Goal: Task Accomplishment & Management: Manage account settings

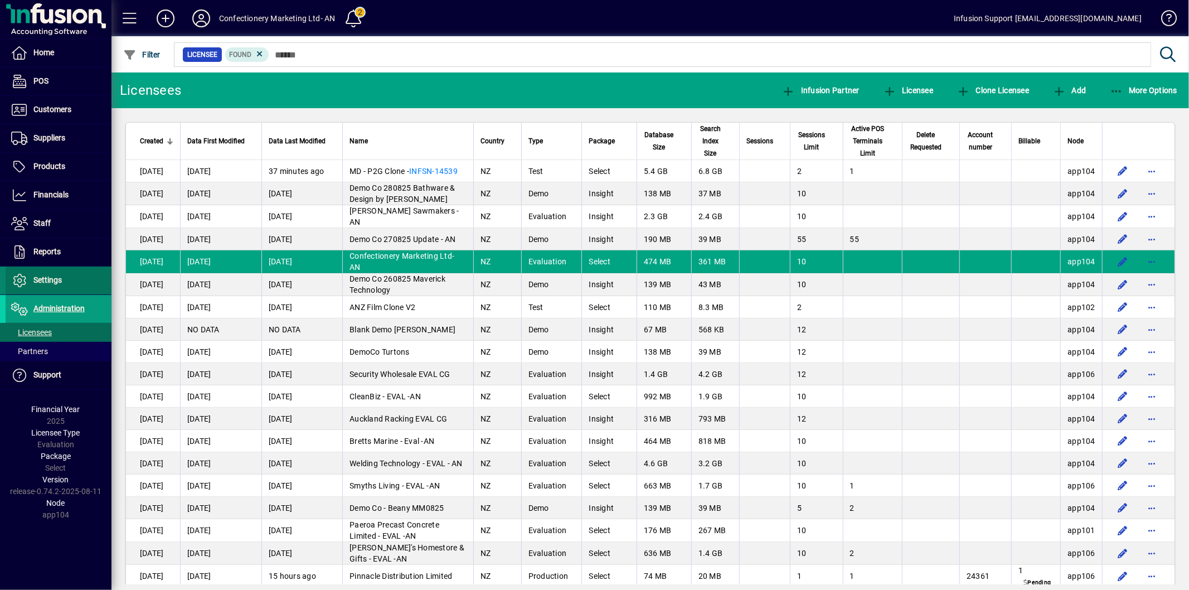
click at [50, 275] on span "Settings" at bounding box center [34, 280] width 56 height 13
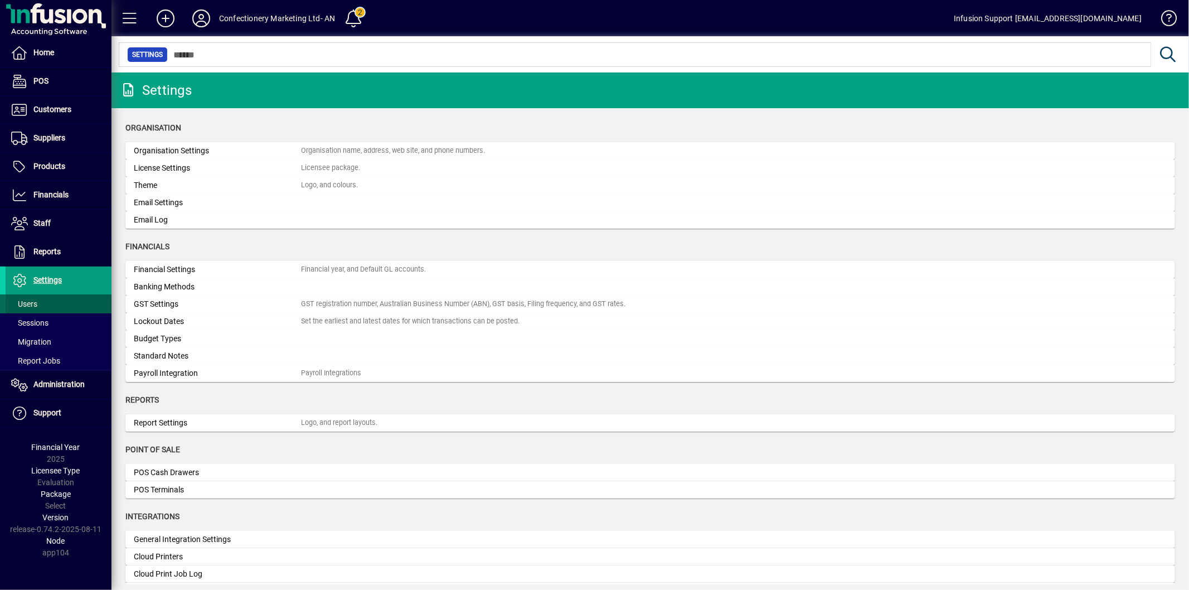
click at [36, 299] on span "Users" at bounding box center [24, 303] width 26 height 9
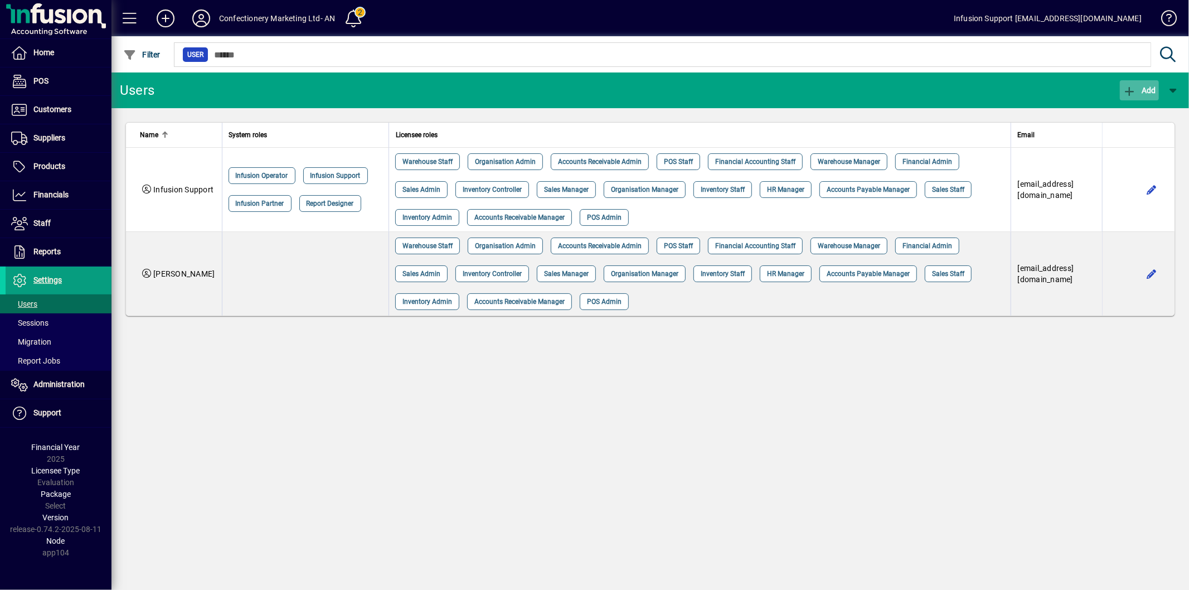
click at [1144, 88] on span "Add" at bounding box center [1139, 90] width 33 height 9
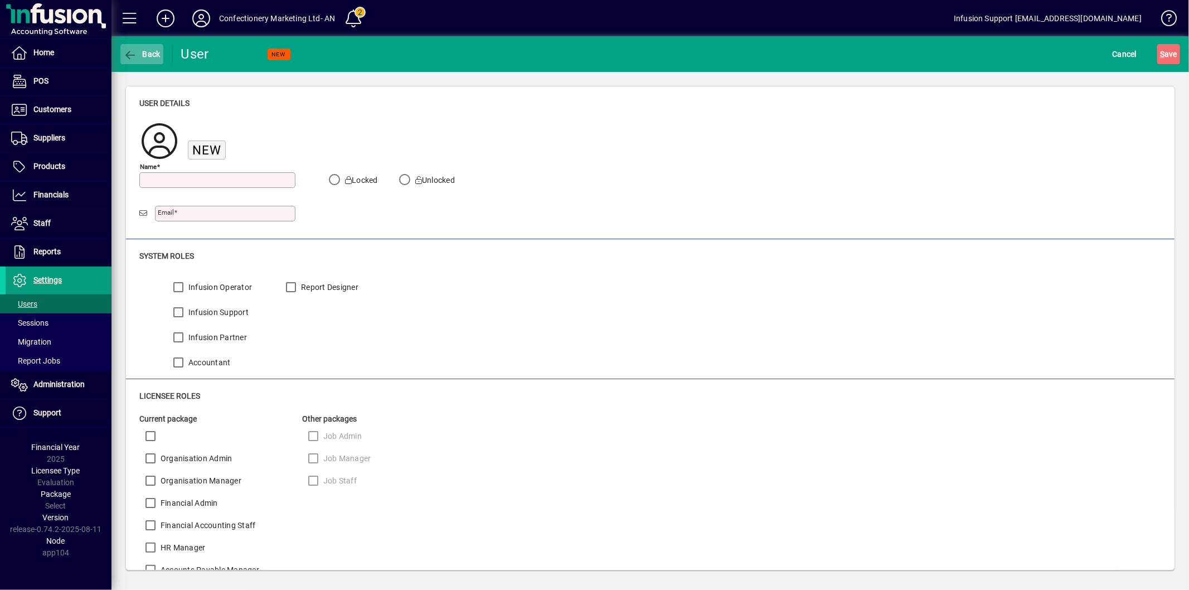
click at [137, 46] on span "button" at bounding box center [141, 54] width 43 height 27
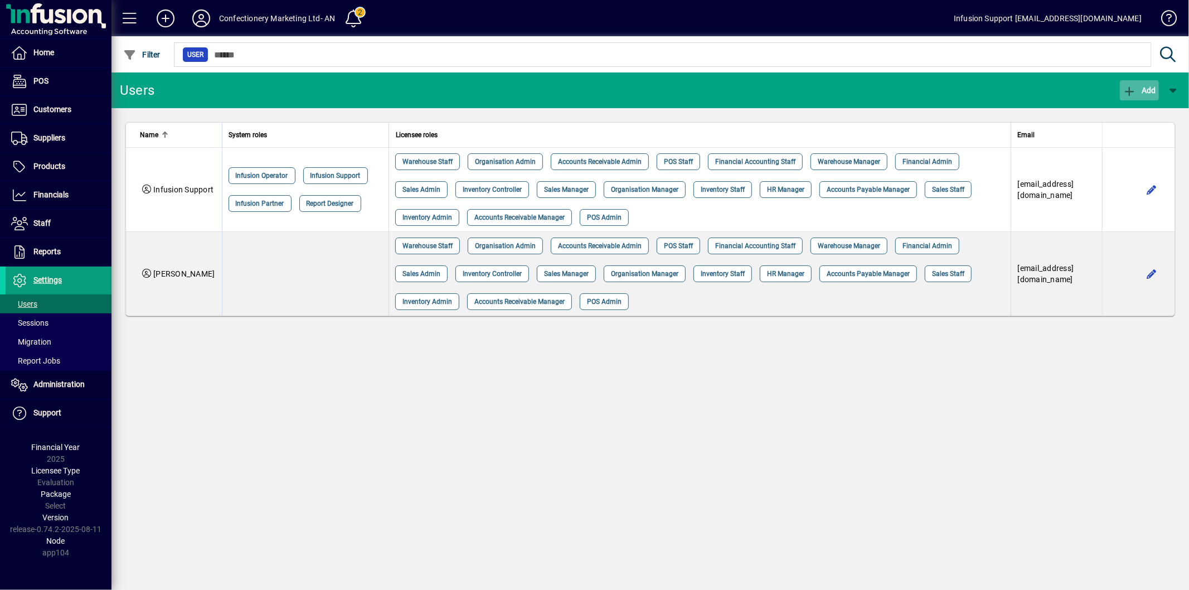
click at [1124, 86] on icon "button" at bounding box center [1130, 91] width 14 height 11
